Goal: Task Accomplishment & Management: Complete application form

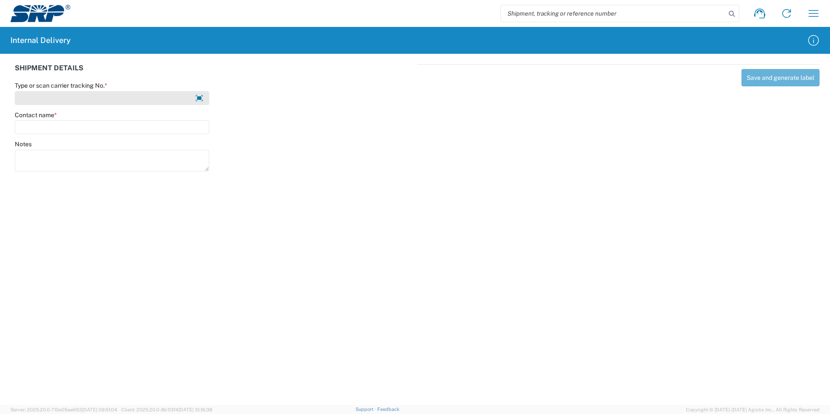
click at [53, 96] on input "Type or scan carrier tracking No. *" at bounding box center [112, 98] width 194 height 14
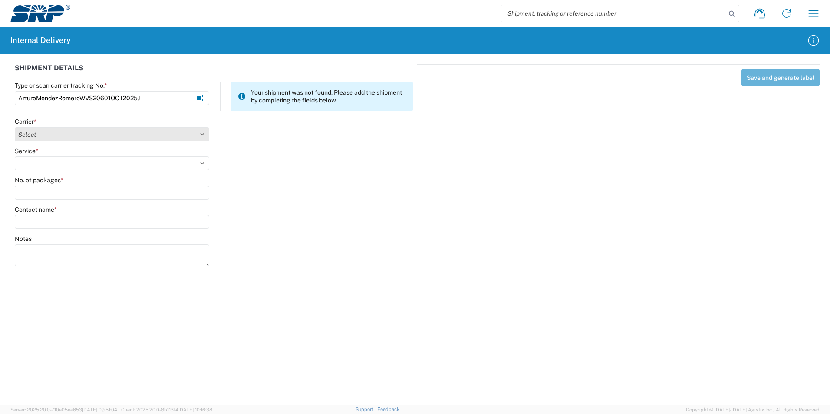
type input "ArturoMendezRomeroWVS20601OCT2025J"
click at [202, 132] on select "Select Amazon Logistics ATI Trucking BC Dimerco Logistics Empire Southwest FedE…" at bounding box center [112, 134] width 194 height 14
select select "18713"
click at [15, 127] on select "Select Amazon Logistics ATI Trucking BC Dimerco Logistics Empire Southwest FedE…" at bounding box center [112, 134] width 194 height 14
click at [47, 158] on select "Select Ground Inter-Office" at bounding box center [112, 163] width 194 height 14
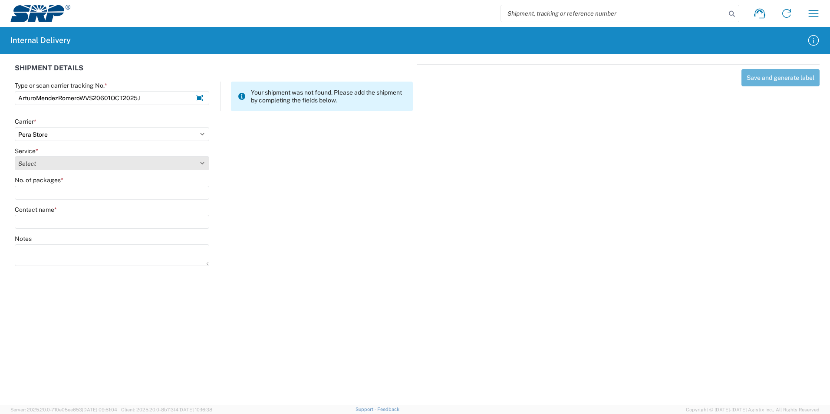
select select "35763"
click at [15, 156] on select "Select Ground Inter-Office" at bounding box center [112, 163] width 194 height 14
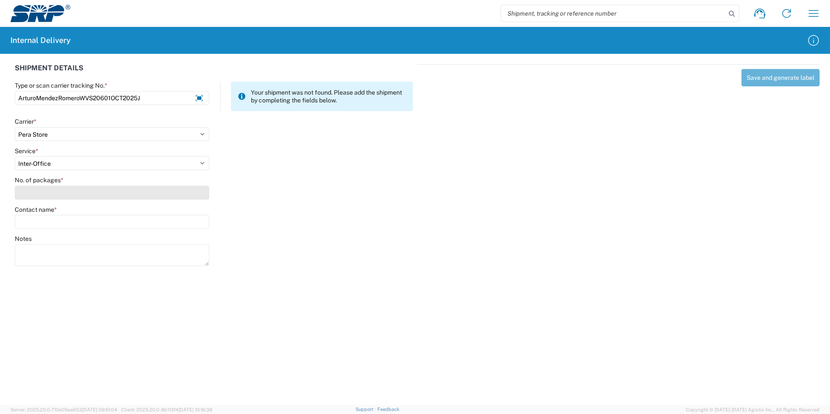
click at [50, 189] on input "No. of packages *" at bounding box center [112, 193] width 194 height 14
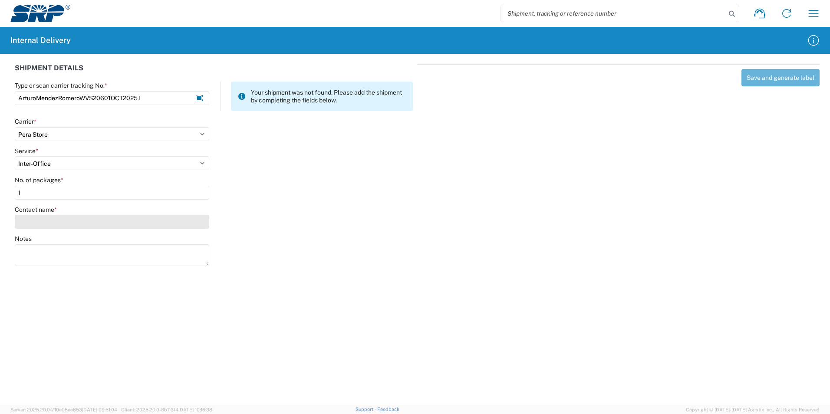
type input "1"
click at [31, 225] on input "Contact name *" at bounding box center [112, 222] width 194 height 14
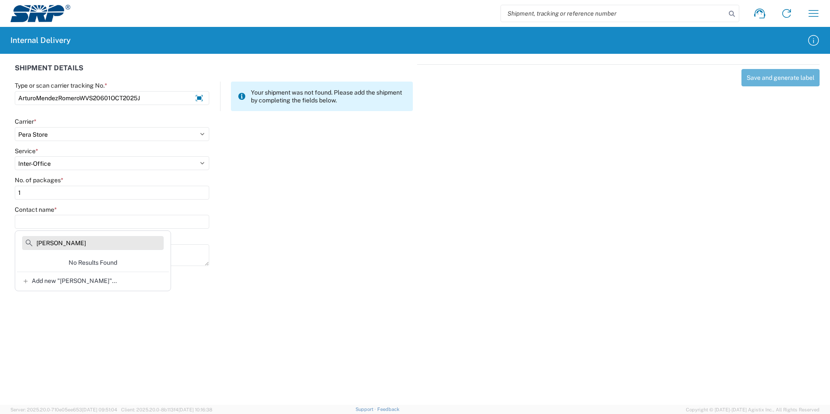
click at [106, 240] on input "[PERSON_NAME]" at bounding box center [92, 243] width 141 height 14
type input "[PERSON_NAME]"
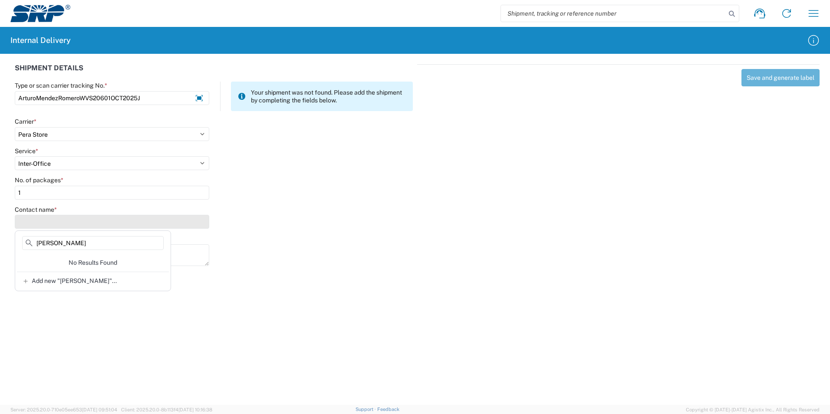
drag, startPoint x: 117, startPoint y: 243, endPoint x: 20, endPoint y: 227, distance: 97.5
click at [20, 227] on agx-block-ui "Shipment request Shipment tracking Internal delivery Transit update My profile …" at bounding box center [415, 207] width 830 height 414
click at [24, 217] on input "Contact name *" at bounding box center [112, 222] width 194 height 14
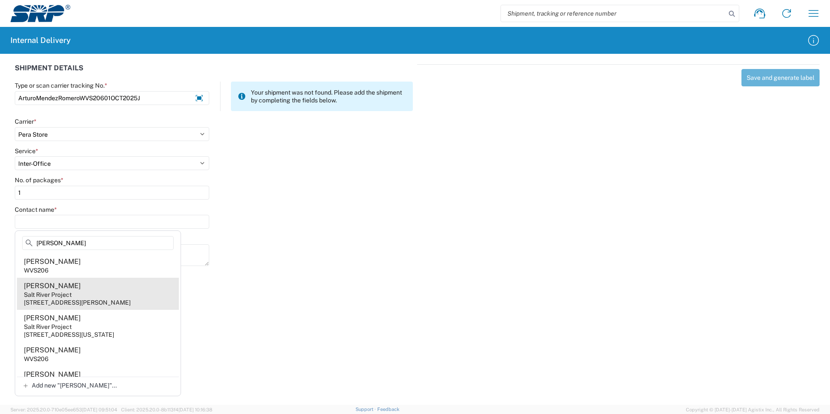
type input "[PERSON_NAME]"
click at [49, 287] on div "[PERSON_NAME]" at bounding box center [52, 286] width 57 height 10
type input "[PERSON_NAME]"
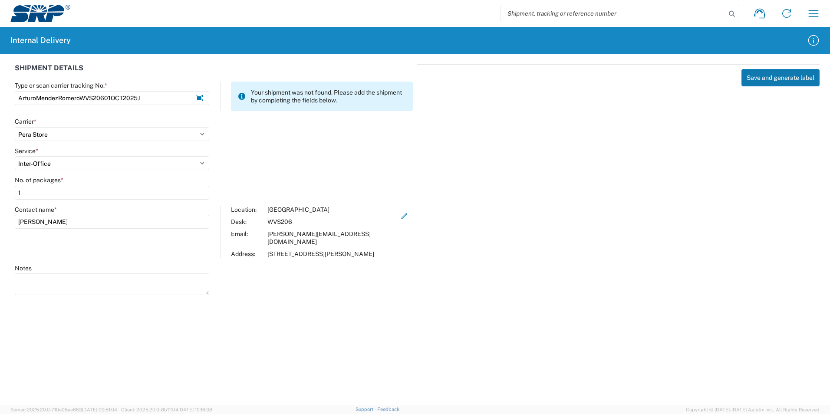
click at [762, 72] on button "Save and generate label" at bounding box center [780, 77] width 78 height 17
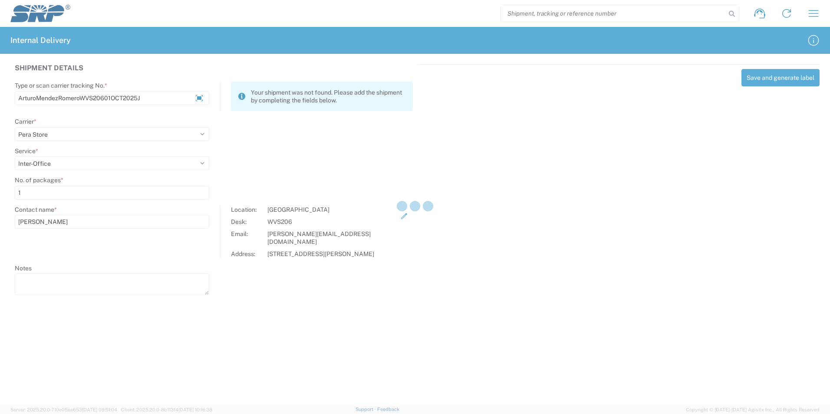
select select
